Goal: Information Seeking & Learning: Learn about a topic

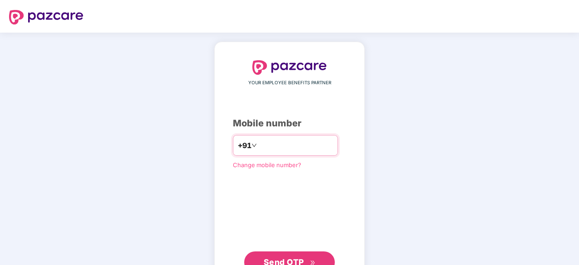
click at [301, 142] on input "number" at bounding box center [296, 145] width 74 height 14
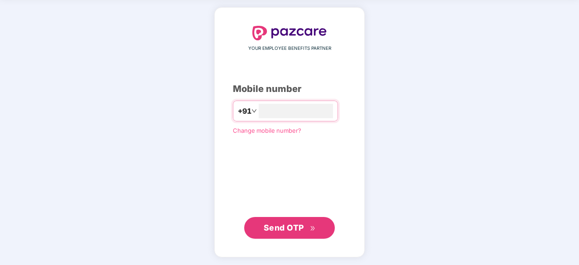
type input "**********"
click at [296, 226] on span "Send OTP" at bounding box center [284, 228] width 40 height 10
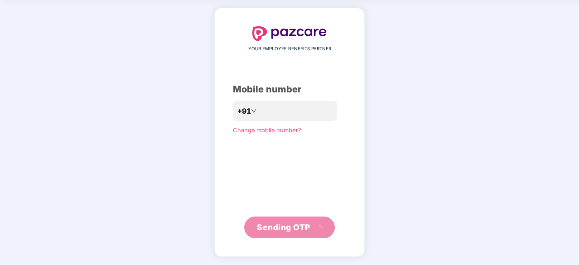
scroll to position [30, 0]
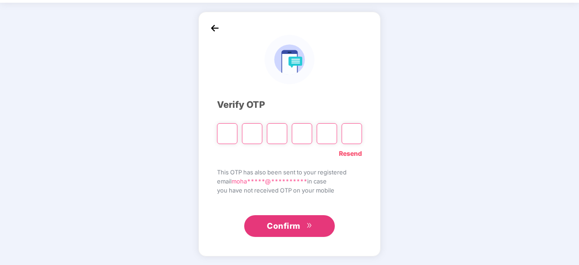
type input "*"
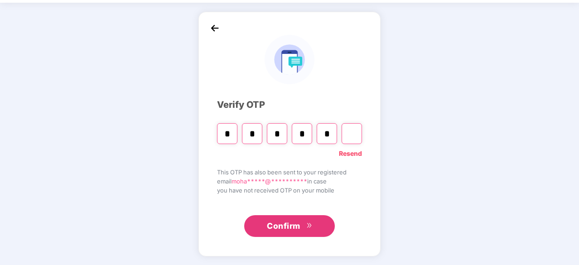
type input "*"
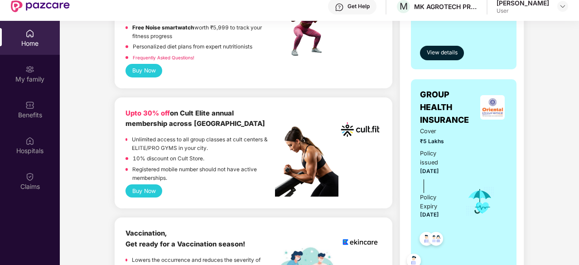
scroll to position [314, 0]
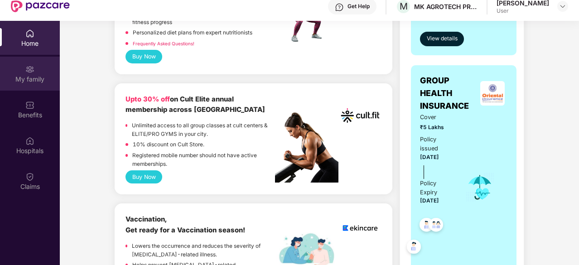
click at [50, 84] on div "My family" at bounding box center [30, 74] width 60 height 34
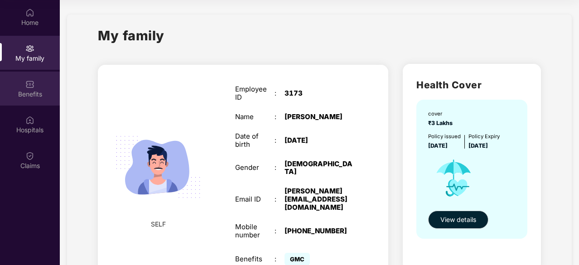
click at [30, 100] on div "Benefits" at bounding box center [30, 89] width 60 height 34
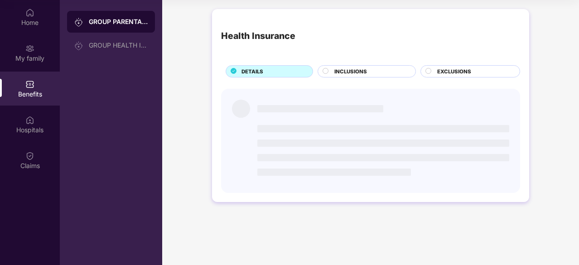
click at [30, 100] on div "Benefits" at bounding box center [30, 89] width 60 height 34
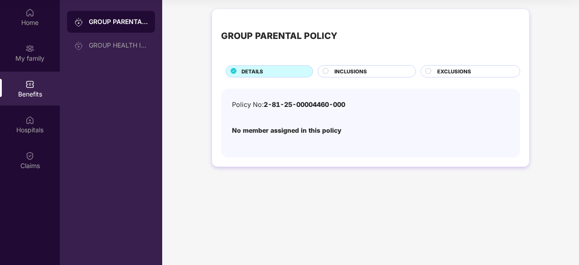
click at [366, 67] on span "INCLUSIONS" at bounding box center [350, 71] width 33 height 8
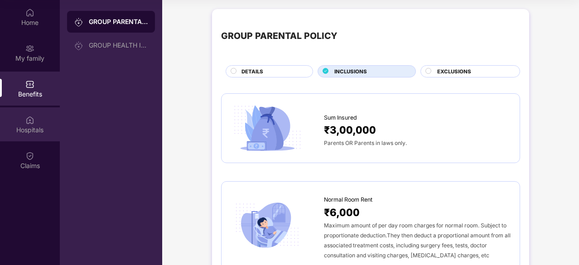
click at [46, 125] on div "Hospitals" at bounding box center [30, 129] width 60 height 9
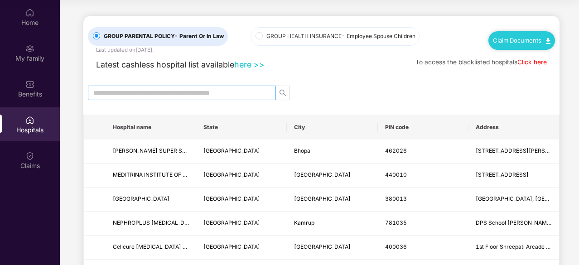
click at [136, 92] on input "text" at bounding box center [178, 93] width 170 height 10
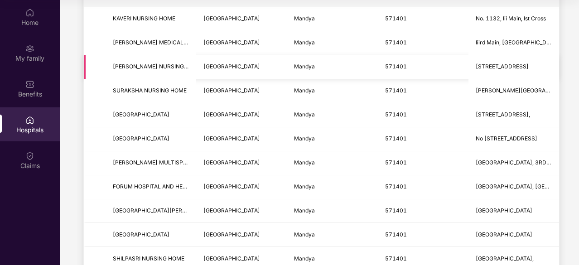
scroll to position [193, 0]
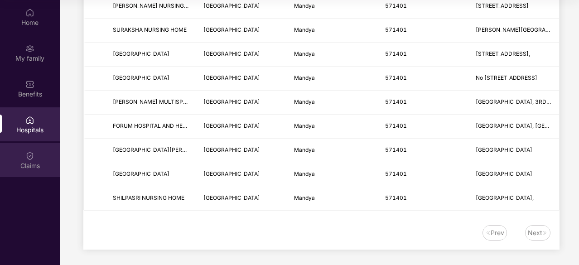
type input "******"
click at [39, 164] on div "Claims" at bounding box center [30, 165] width 60 height 9
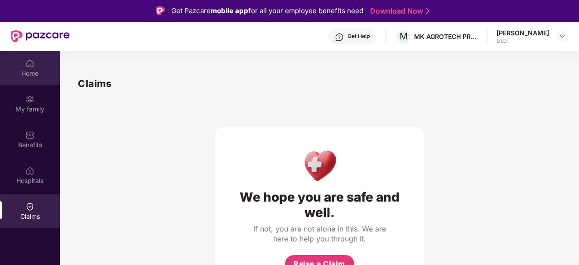
click at [34, 67] on img at bounding box center [29, 63] width 9 height 9
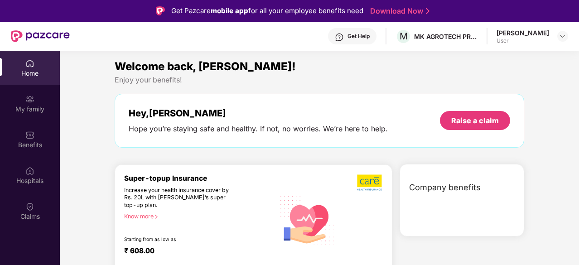
scroll to position [51, 0]
